Goal: Navigation & Orientation: Find specific page/section

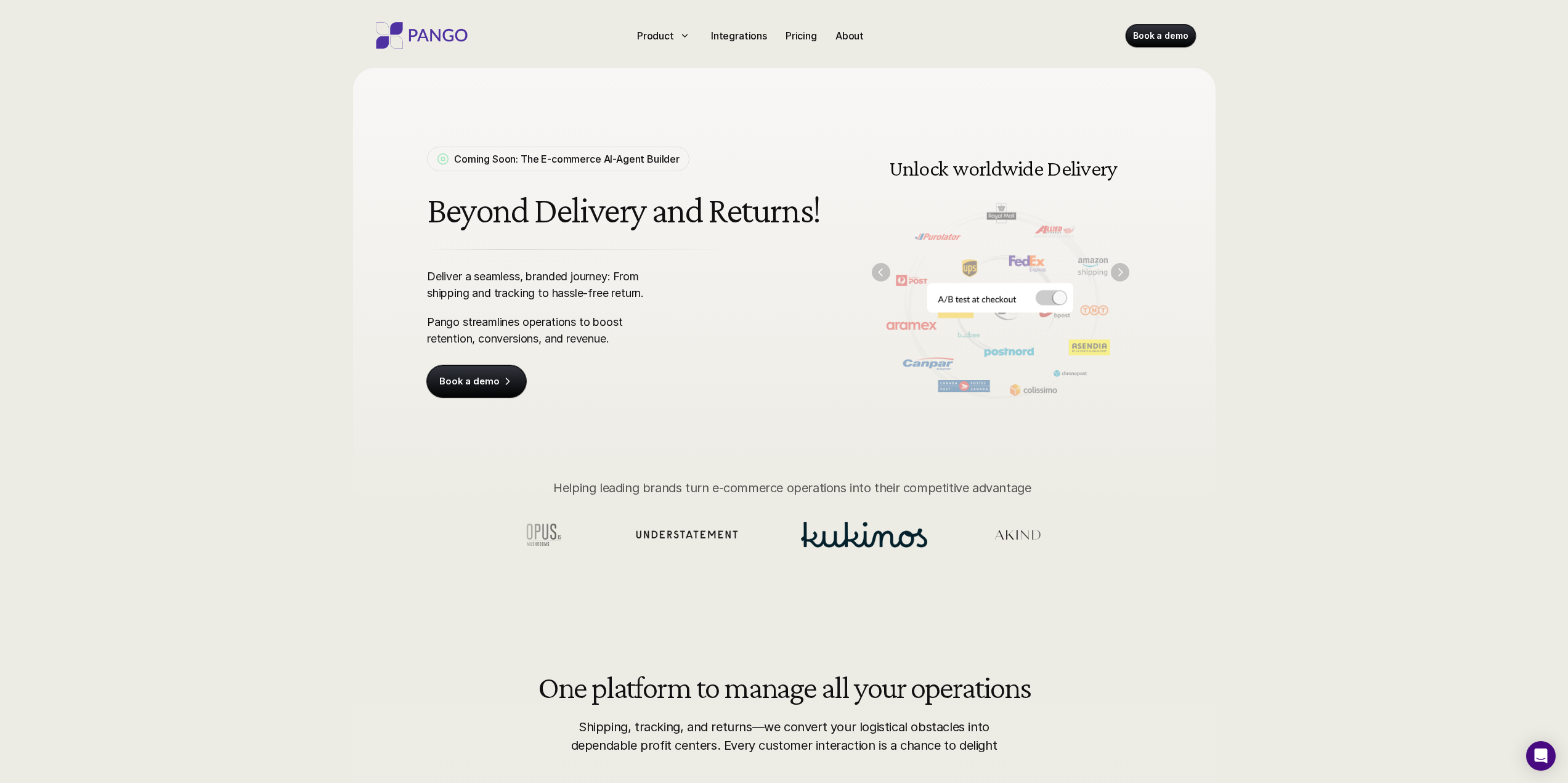
click at [1048, 295] on img at bounding box center [1000, 271] width 282 height 285
click at [1057, 300] on img at bounding box center [1000, 271] width 282 height 285
click at [1131, 273] on img at bounding box center [1000, 271] width 282 height 285
click at [1126, 273] on img "Next" at bounding box center [1120, 272] width 19 height 19
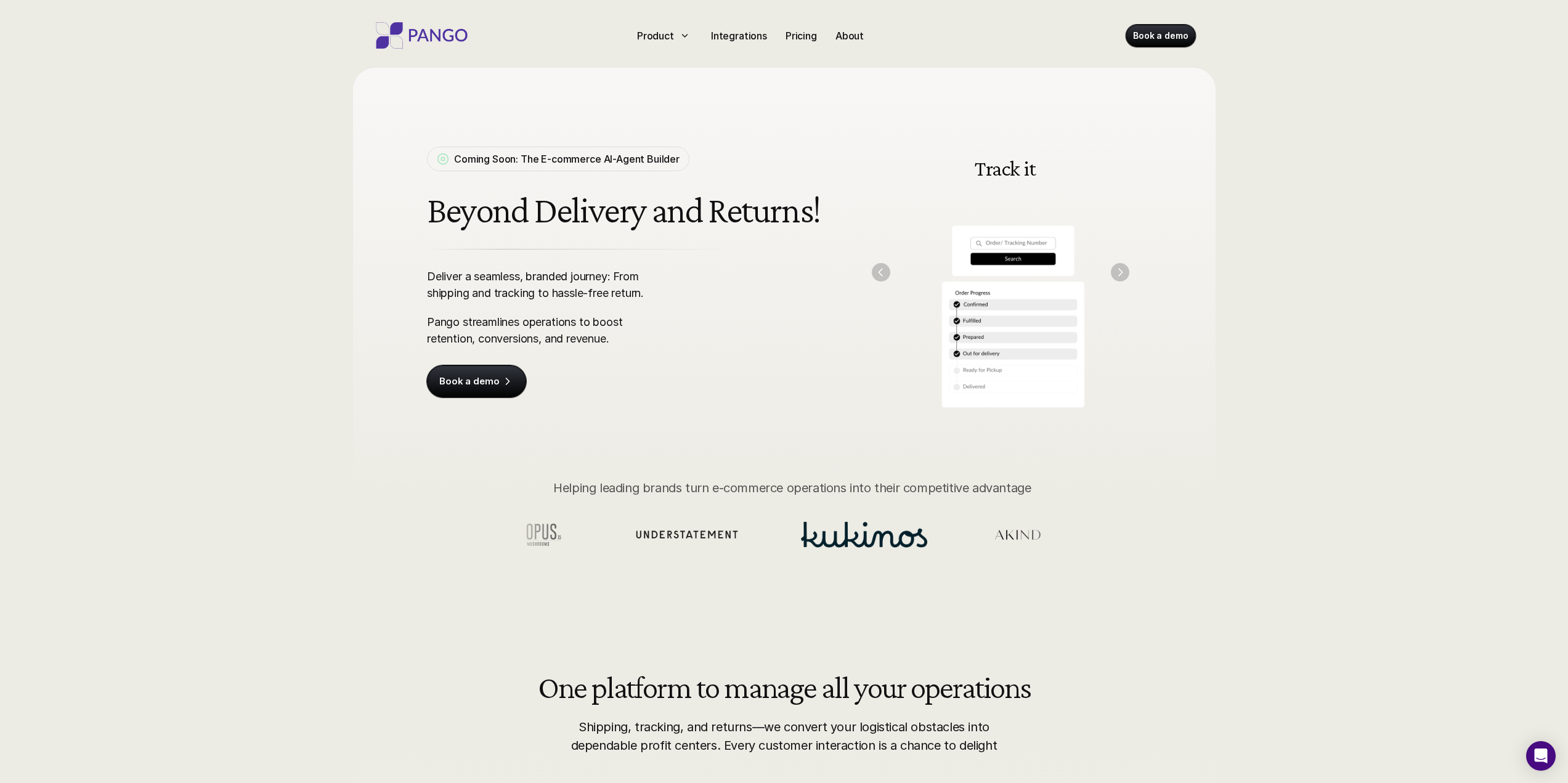
click at [872, 280] on img at bounding box center [1005, 271] width 282 height 285
click at [1119, 274] on img "Next" at bounding box center [1120, 272] width 19 height 19
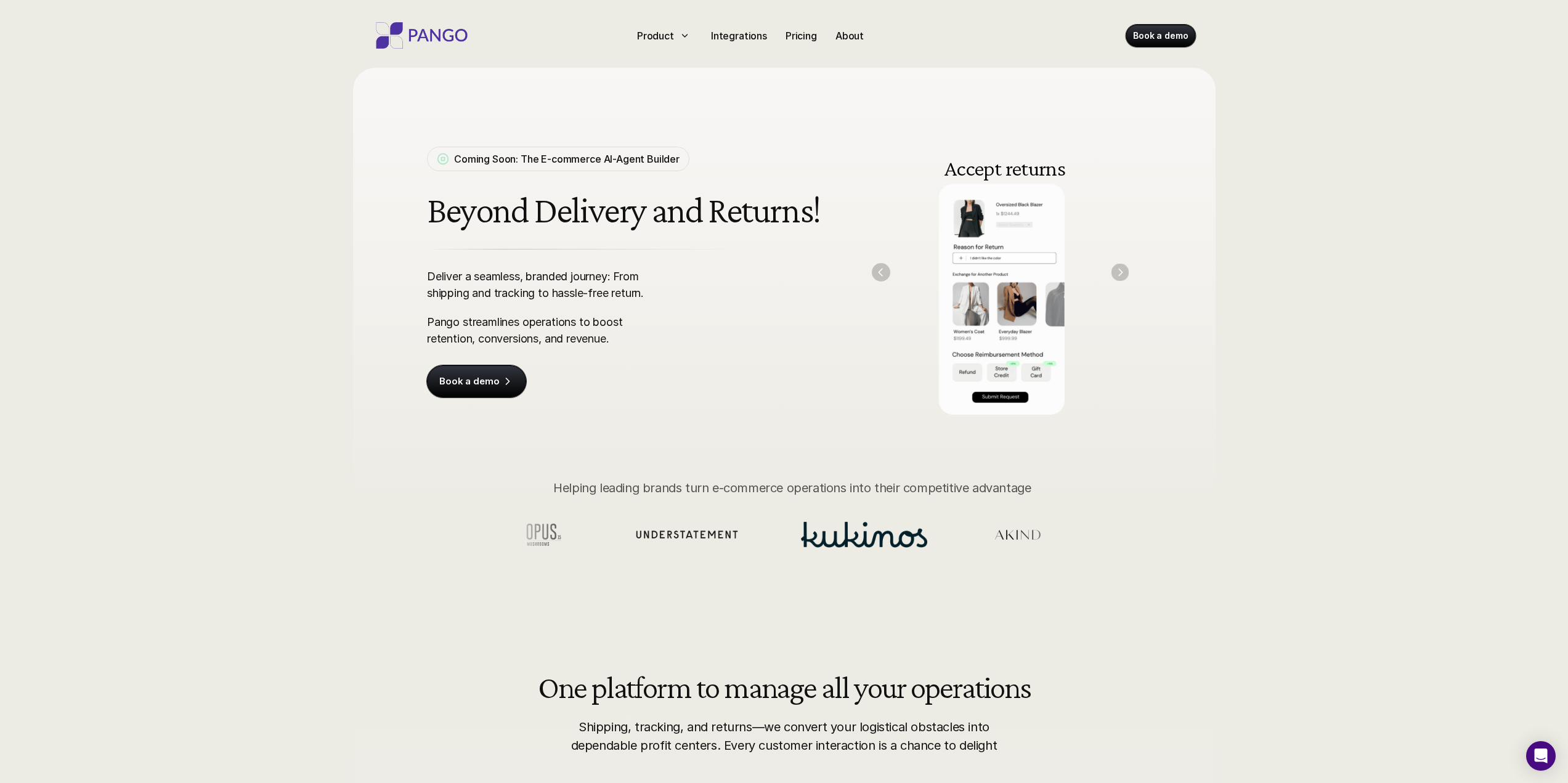
click at [1119, 274] on img "Next" at bounding box center [1119, 271] width 18 height 18
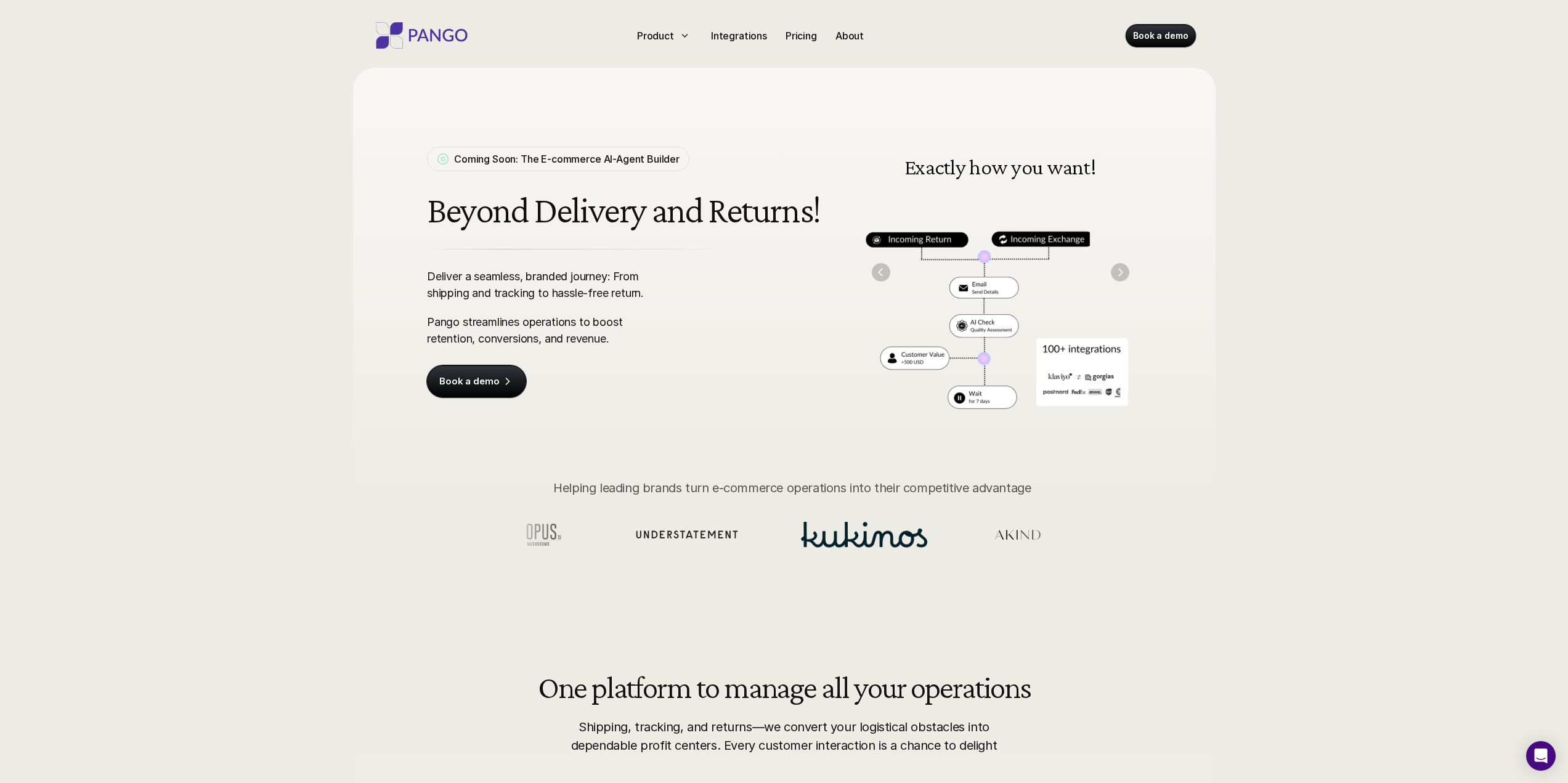
click at [1116, 274] on img "Next" at bounding box center [1120, 272] width 19 height 19
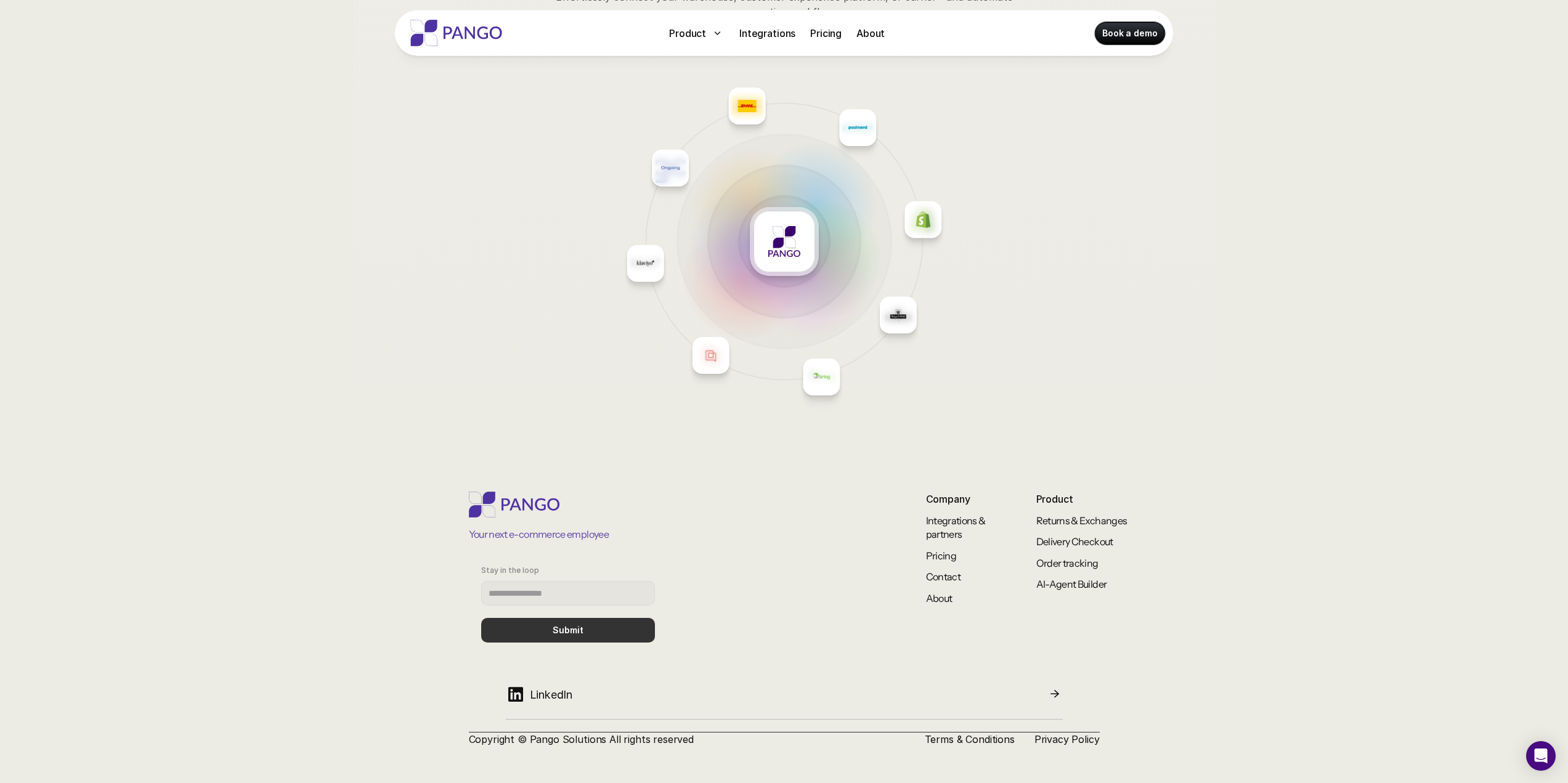
scroll to position [5921, 0]
click at [865, 36] on p "About" at bounding box center [871, 33] width 28 height 15
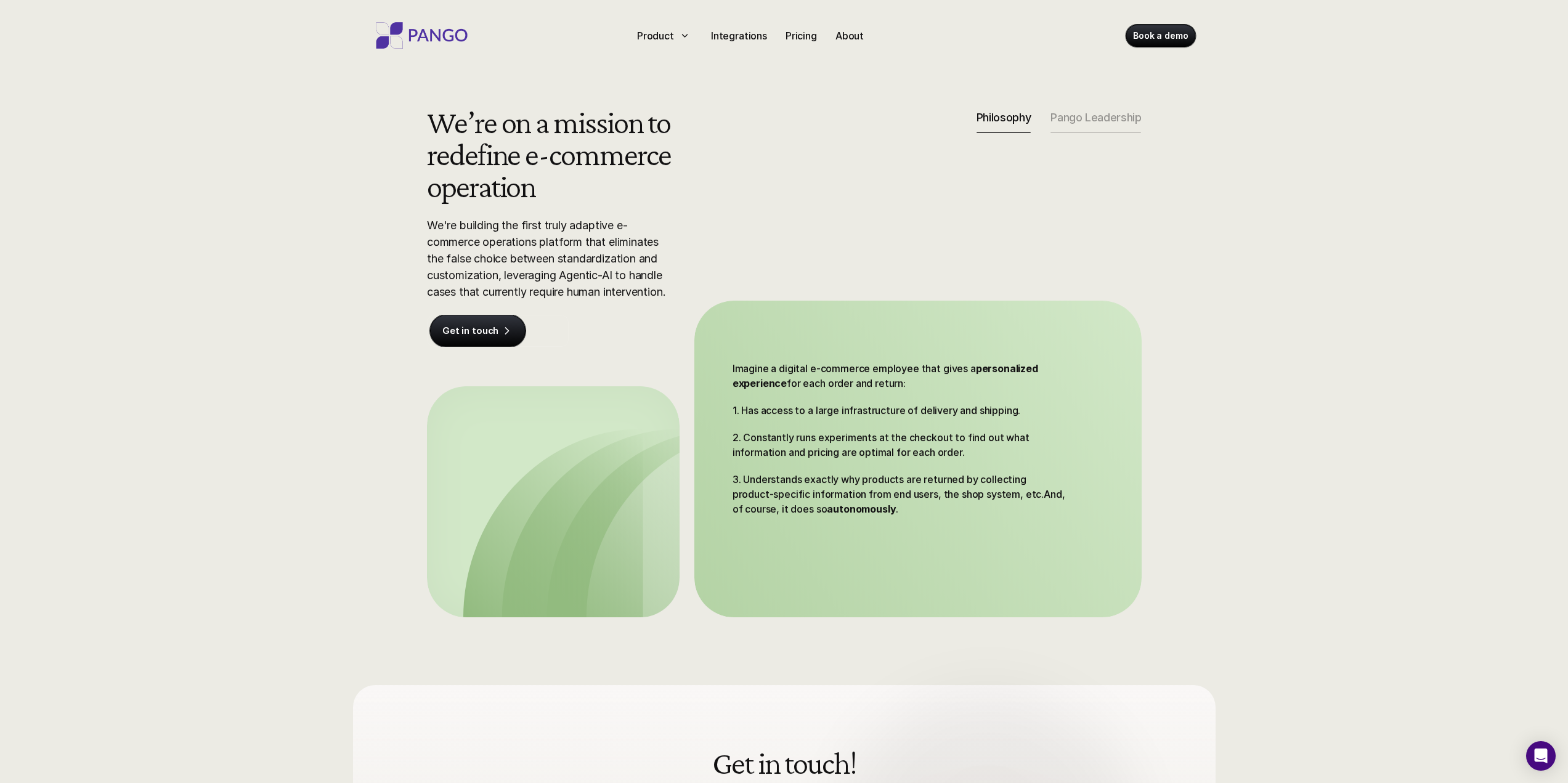
click at [1101, 122] on p "Pango Leadership" at bounding box center [1096, 118] width 90 height 13
